Goal: Check status: Check status

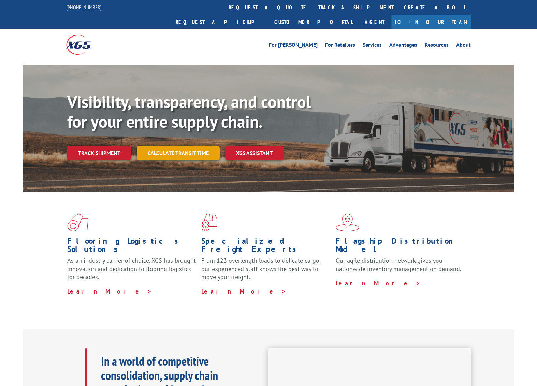
click at [170, 146] on link "Calculate transit time" at bounding box center [178, 153] width 83 height 15
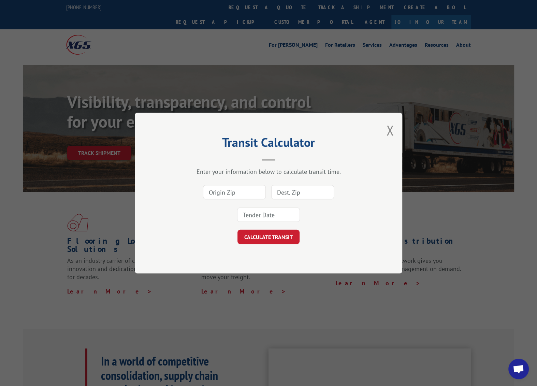
click at [81, 136] on div "Transit Calculator Enter your information below to calculate transit time. CALC…" at bounding box center [268, 193] width 537 height 386
click at [390, 128] on button "Close modal" at bounding box center [391, 130] width 8 height 18
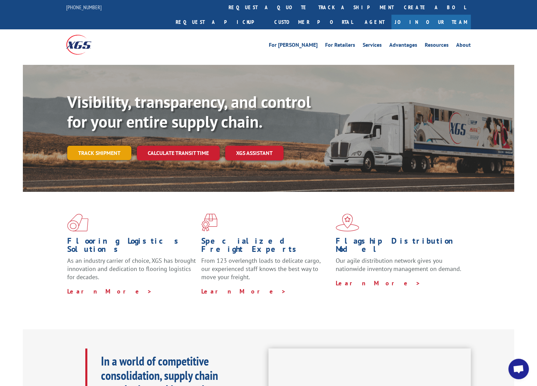
click at [94, 146] on link "Track shipment" at bounding box center [99, 153] width 64 height 14
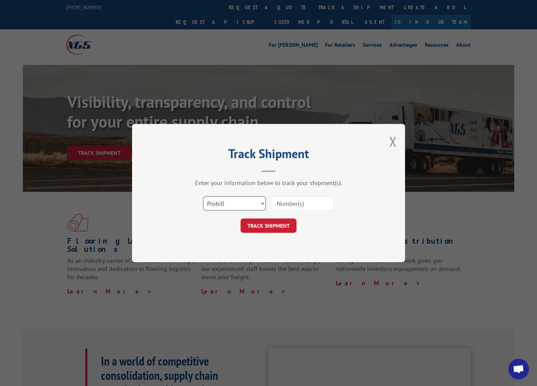
select select "bol"
click option "BOL" at bounding box center [0, 0] width 0 height 0
click at [296, 209] on input at bounding box center [302, 203] width 63 height 14
paste input "0500200"
click at [277, 203] on input "0500200" at bounding box center [302, 203] width 63 height 14
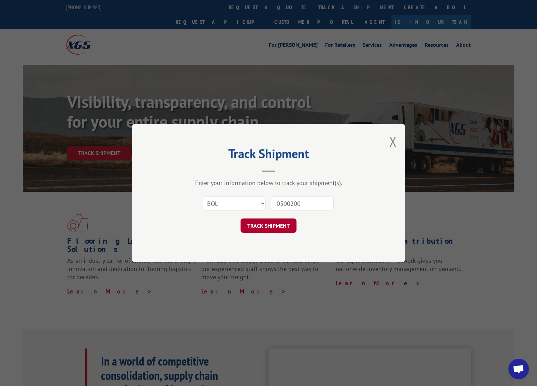
type input "0500200"
click at [278, 232] on button "TRACK SHIPMENT" at bounding box center [269, 226] width 56 height 14
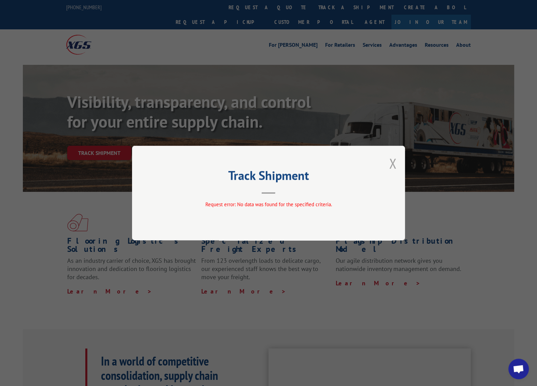
click at [395, 161] on button "Close modal" at bounding box center [393, 163] width 8 height 18
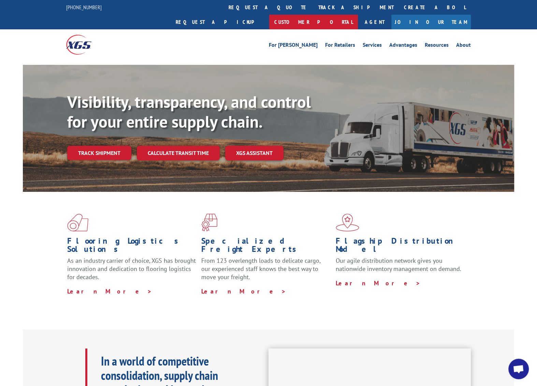
click at [358, 15] on link "Customer Portal" at bounding box center [313, 22] width 89 height 15
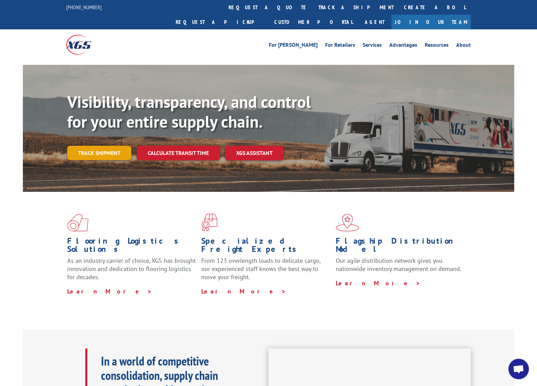
click at [87, 146] on link "Track shipment" at bounding box center [99, 153] width 64 height 14
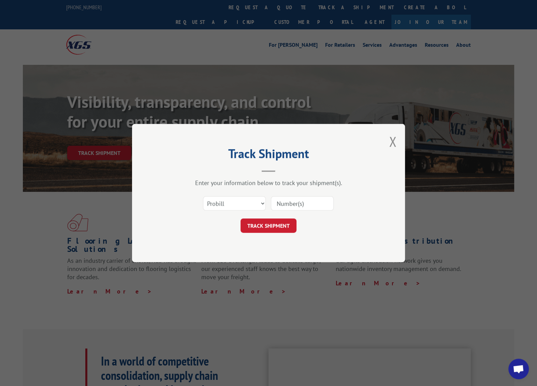
click at [408, 141] on div "Track Shipment Enter your information below to track your shipment(s). Select c…" at bounding box center [268, 193] width 537 height 386
click at [387, 142] on div "Track Shipment Enter your information below to track your shipment(s). Select c…" at bounding box center [268, 193] width 273 height 138
click at [396, 142] on button "Close modal" at bounding box center [393, 141] width 8 height 18
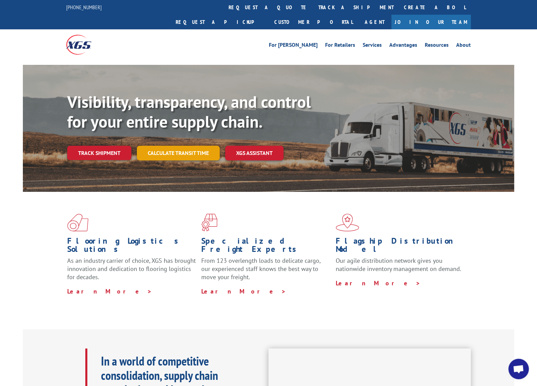
click at [168, 146] on link "Calculate transit time" at bounding box center [178, 153] width 83 height 15
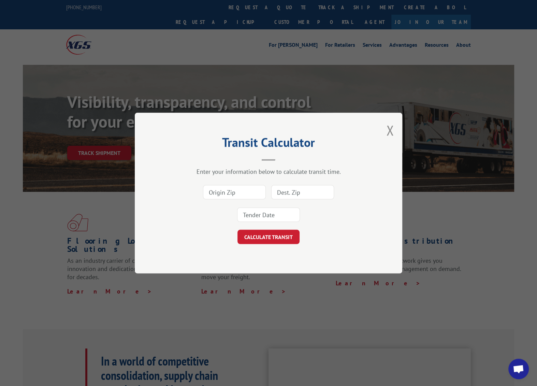
click at [231, 199] on div at bounding box center [234, 192] width 63 height 16
click at [232, 191] on input at bounding box center [234, 192] width 63 height 14
type input "30701"
type input "92651"
click at [263, 223] on div "30701 92651" at bounding box center [268, 203] width 199 height 45
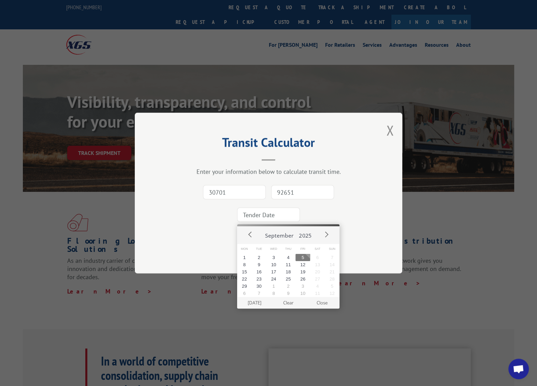
click at [266, 209] on input at bounding box center [268, 215] width 63 height 14
click at [246, 266] on button "8" at bounding box center [244, 264] width 15 height 7
type input "[DATE]"
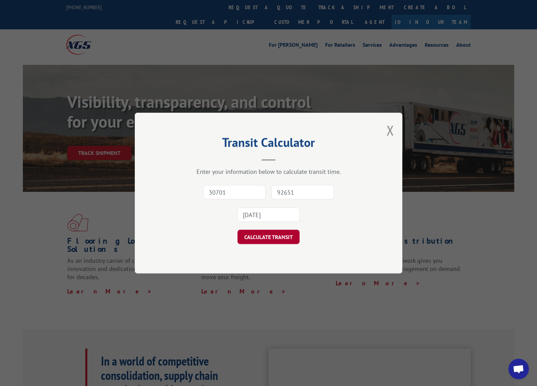
click at [254, 233] on button "CALCULATE TRANSIT" at bounding box center [269, 237] width 62 height 14
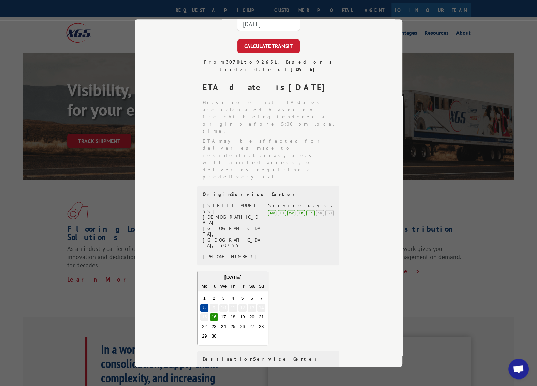
scroll to position [24, 0]
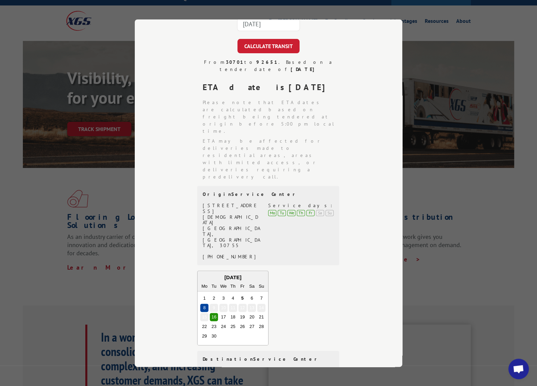
drag, startPoint x: 236, startPoint y: 308, endPoint x: 189, endPoint y: 309, distance: 46.8
click at [189, 309] on div "From 30701 to 92651 . Based on a tender date of [DATE] ETA date is [DATE] Pleas…" at bounding box center [268, 240] width 199 height 363
copy div "[PHONE_NUMBER]"
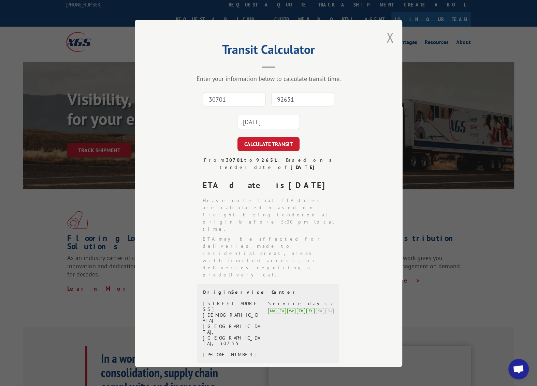
scroll to position [0, 0]
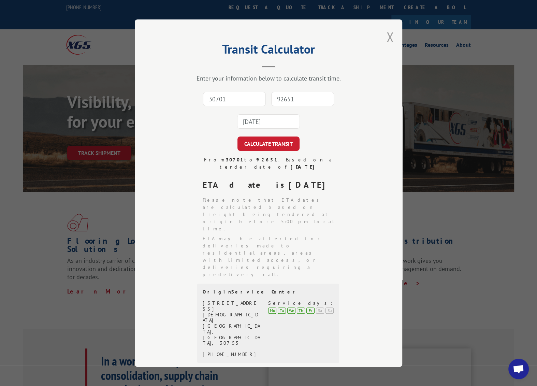
click at [389, 38] on button "Close modal" at bounding box center [391, 37] width 8 height 18
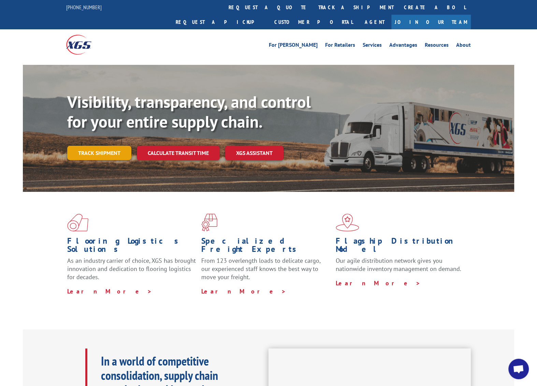
click at [112, 146] on link "Track shipment" at bounding box center [99, 153] width 64 height 14
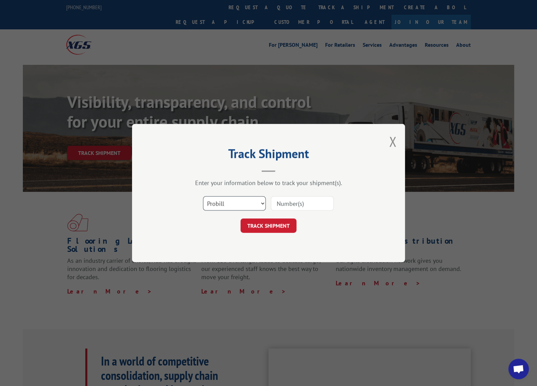
select select "bol"
click option "BOL" at bounding box center [0, 0] width 0 height 0
click at [299, 205] on input at bounding box center [302, 203] width 63 height 14
paste input "243349"
type input "243349"
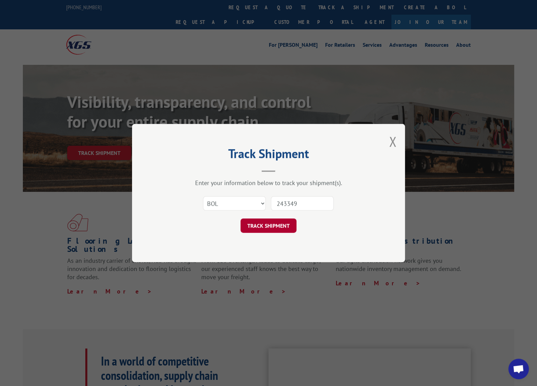
click at [275, 226] on button "TRACK SHIPMENT" at bounding box center [269, 226] width 56 height 14
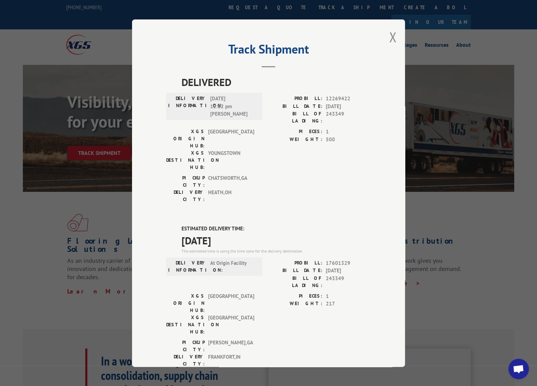
scroll to position [7, 0]
